Goal: Information Seeking & Learning: Learn about a topic

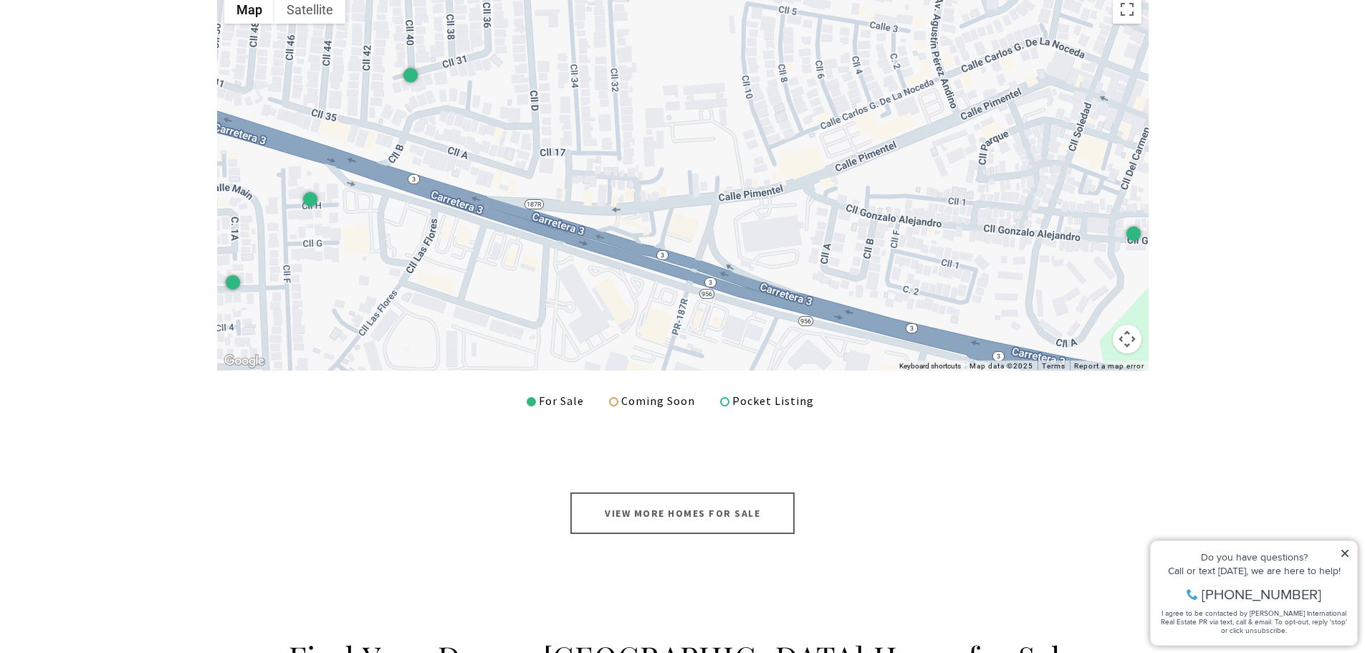
scroll to position [573, 0]
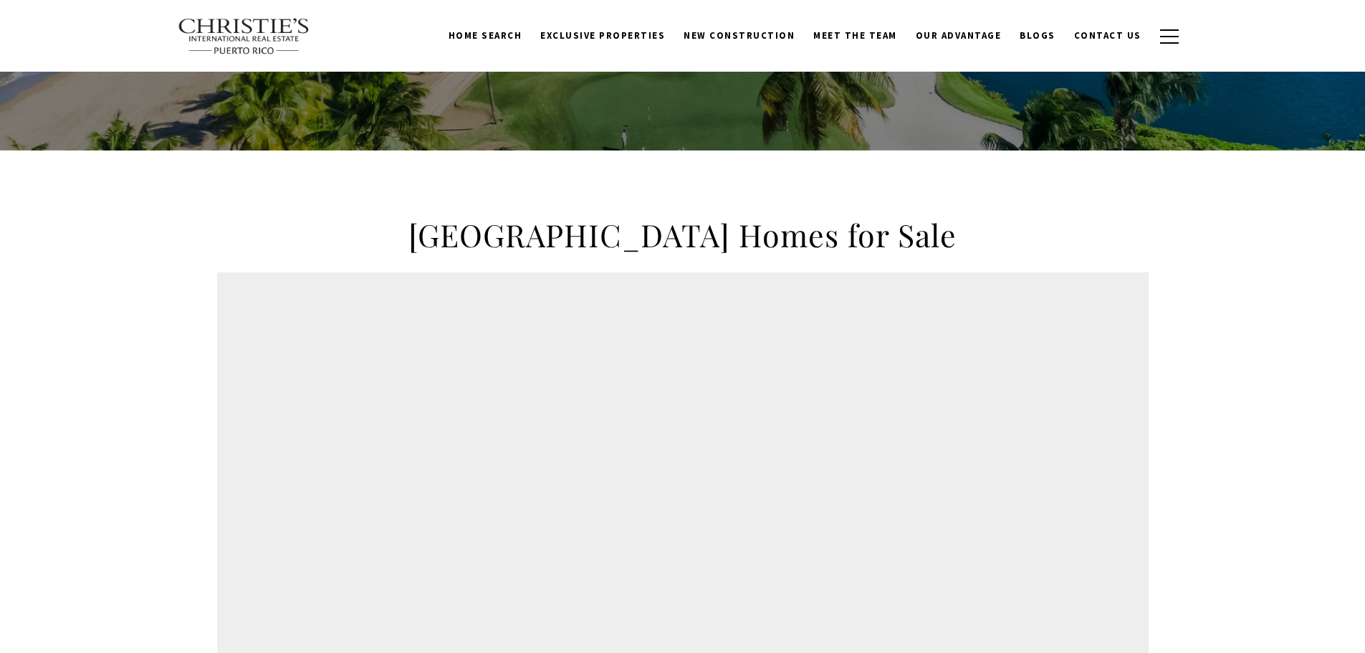
scroll to position [498, 0]
